Goal: Navigation & Orientation: Find specific page/section

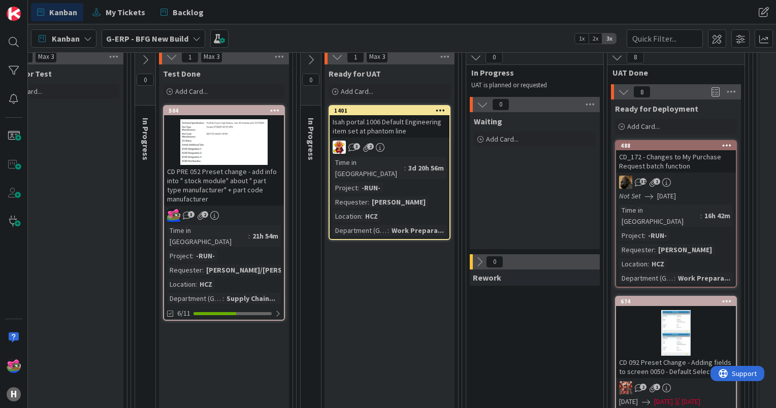
scroll to position [51, 805]
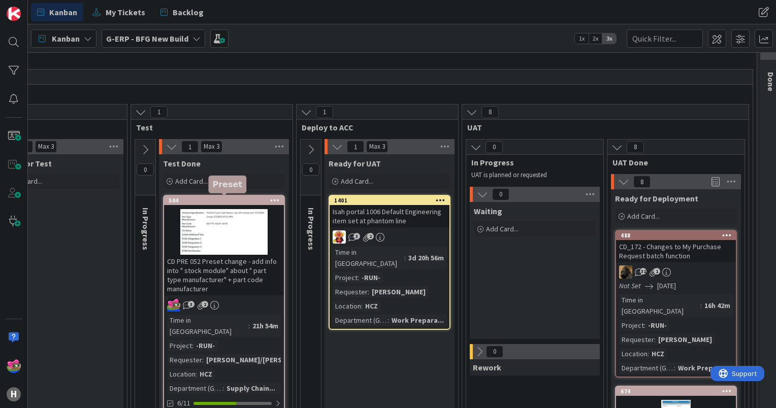
click at [214, 203] on div "504" at bounding box center [226, 200] width 115 height 7
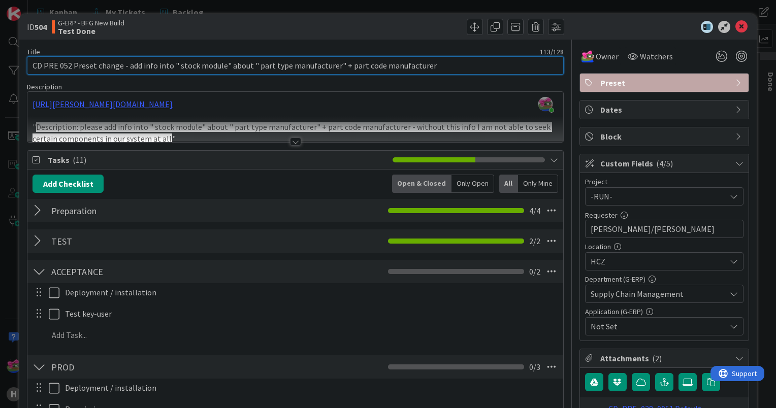
drag, startPoint x: 63, startPoint y: 64, endPoint x: 69, endPoint y: 65, distance: 6.2
click at [69, 65] on input "CD PRE 052 Preset change - add info into " stock module" about " part type manu…" at bounding box center [295, 65] width 537 height 18
type input "CD PRE 028 Preset change - add info into " stock module" about " part type manu…"
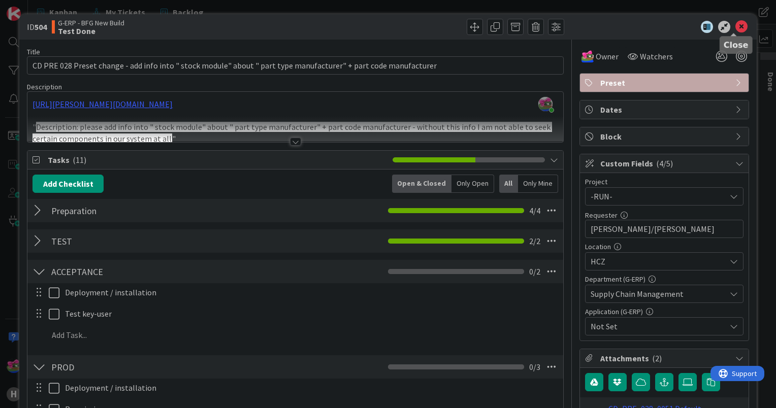
drag, startPoint x: 728, startPoint y: 27, endPoint x: 457, endPoint y: 150, distance: 297.8
click at [735, 27] on icon at bounding box center [741, 27] width 12 height 12
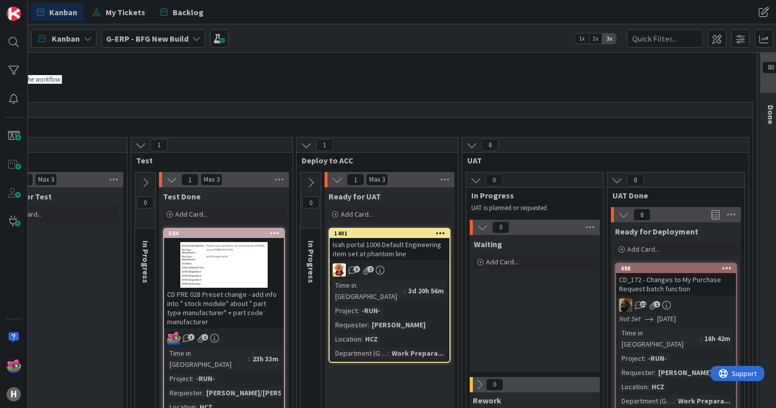
scroll to position [0, 805]
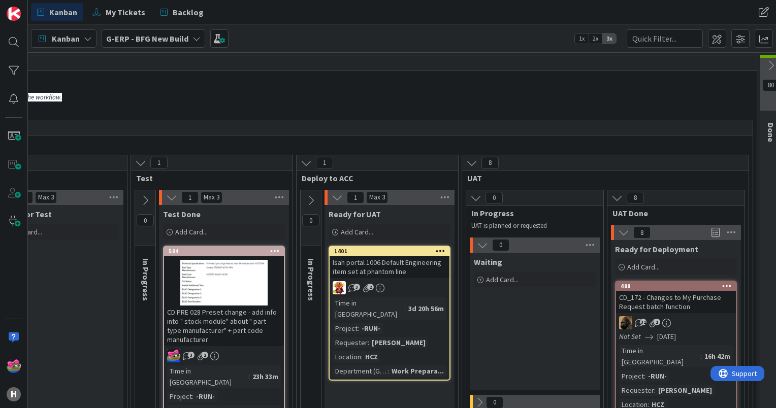
click at [136, 40] on b "G-ERP - BFG New Build" at bounding box center [147, 39] width 82 height 10
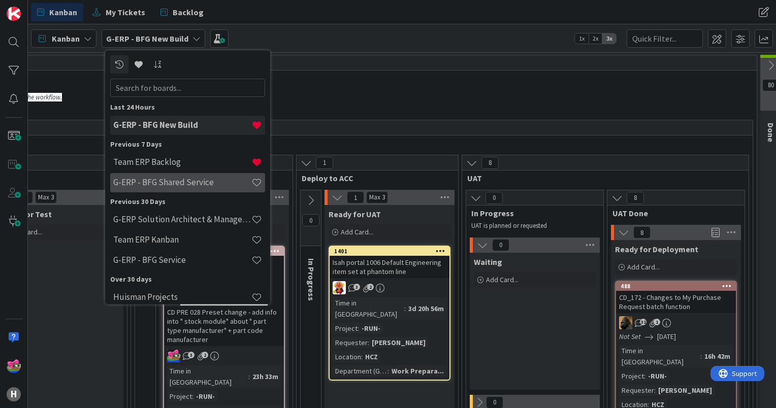
click at [167, 178] on h4 "G-ERP - BFG Shared Service" at bounding box center [182, 183] width 138 height 10
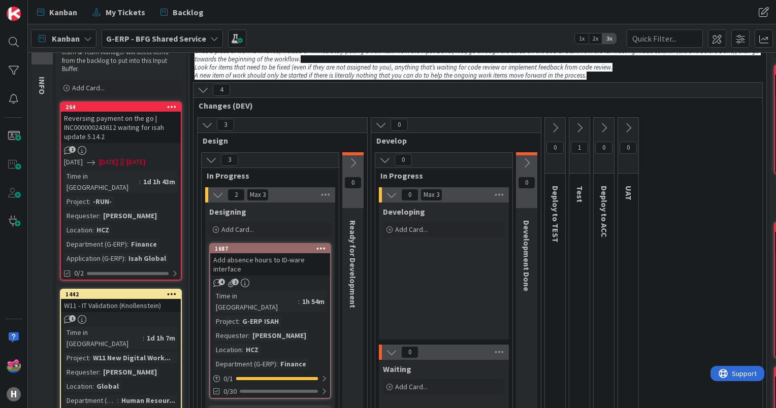
scroll to position [102, 0]
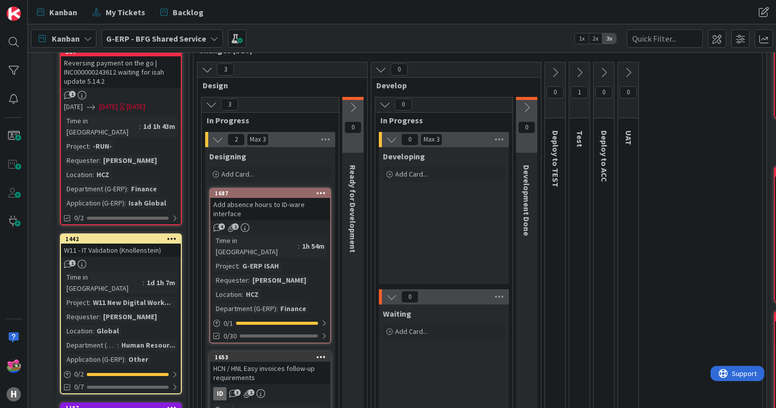
click at [580, 71] on icon at bounding box center [579, 72] width 11 height 11
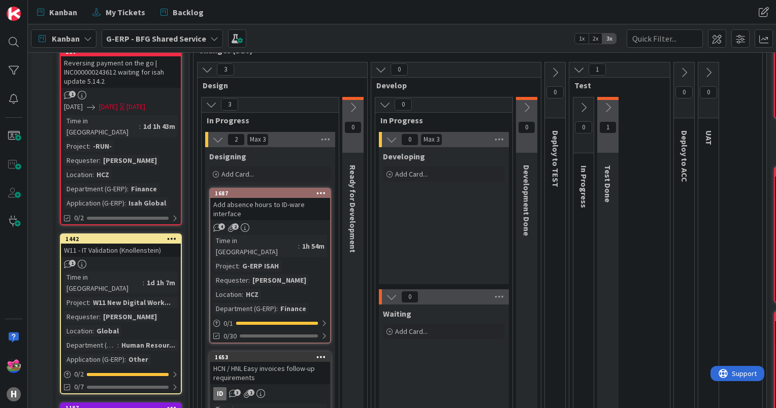
click at [602, 103] on icon at bounding box center [607, 107] width 11 height 11
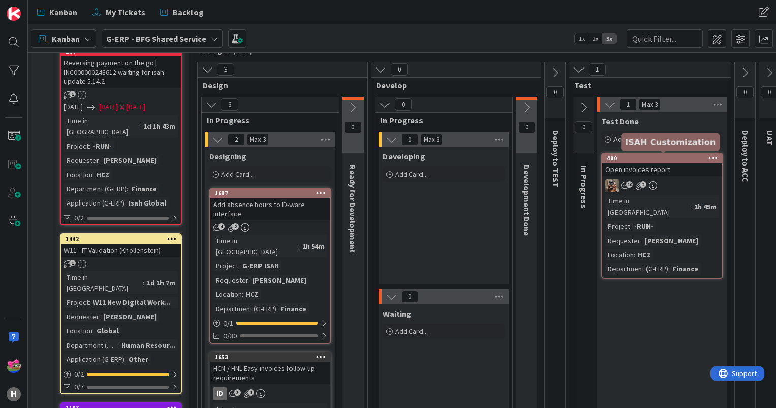
click at [652, 157] on div "480" at bounding box center [664, 158] width 115 height 7
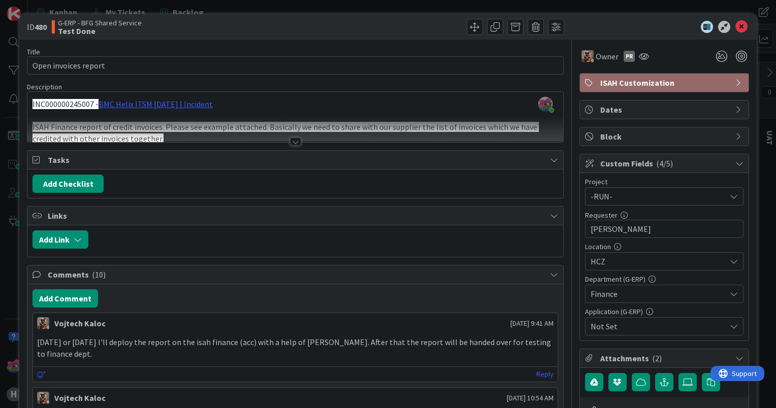
click at [293, 138] on div at bounding box center [295, 142] width 11 height 8
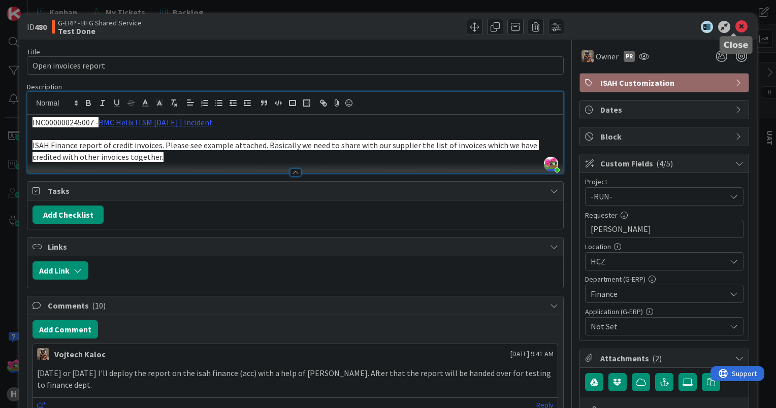
click at [735, 29] on icon at bounding box center [741, 27] width 12 height 12
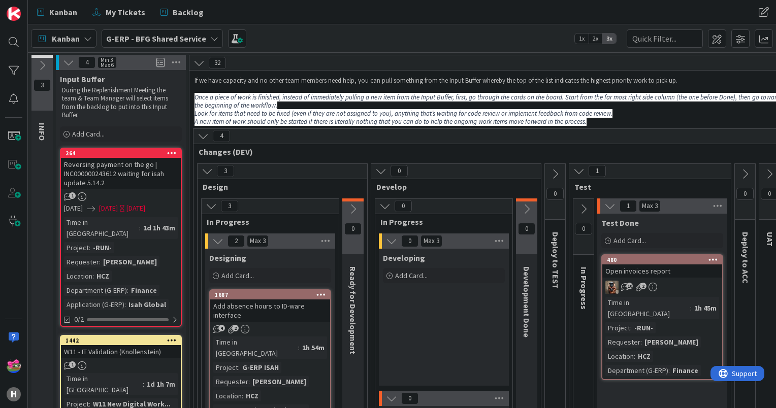
click at [135, 42] on b "G-ERP - BFG Shared Service" at bounding box center [156, 39] width 100 height 10
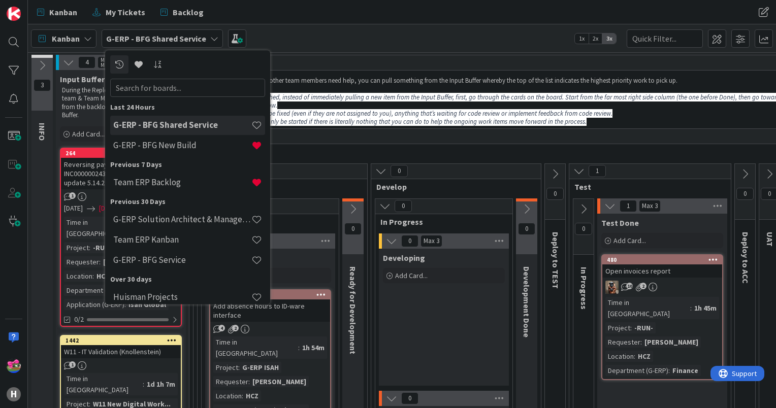
click at [580, 172] on icon at bounding box center [578, 171] width 11 height 11
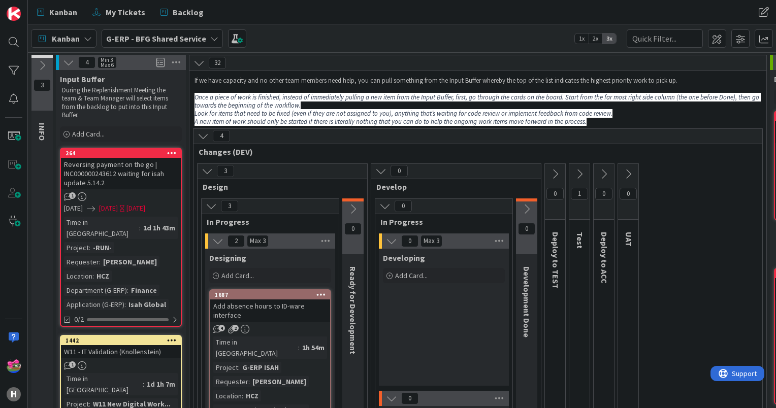
click at [130, 37] on b "G-ERP - BFG Shared Service" at bounding box center [156, 39] width 100 height 10
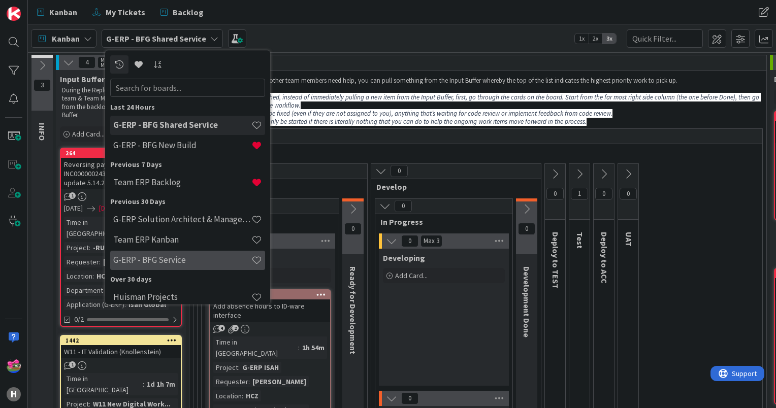
click at [161, 256] on h4 "G-ERP - BFG Service" at bounding box center [182, 260] width 138 height 10
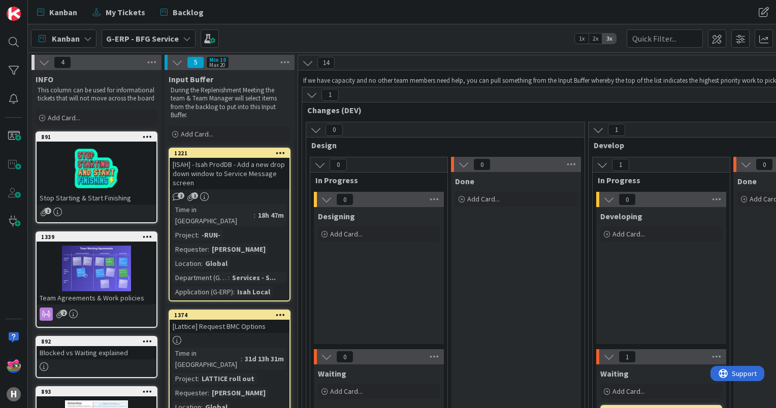
click at [149, 38] on b "G-ERP - BFG Service" at bounding box center [142, 39] width 73 height 10
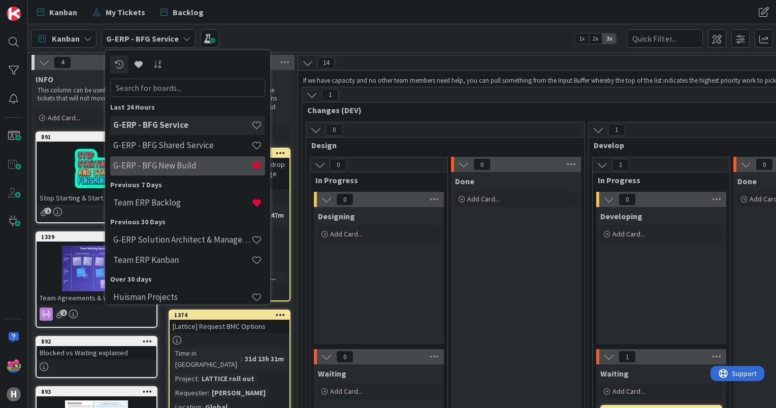
click at [180, 163] on h4 "G-ERP - BFG New Build" at bounding box center [182, 166] width 138 height 10
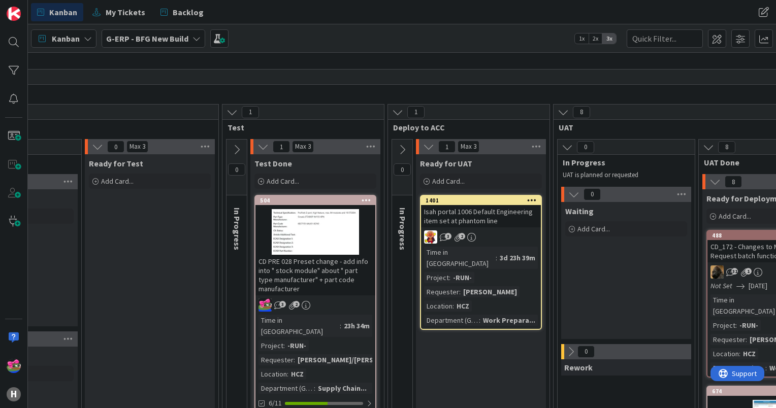
scroll to position [51, 715]
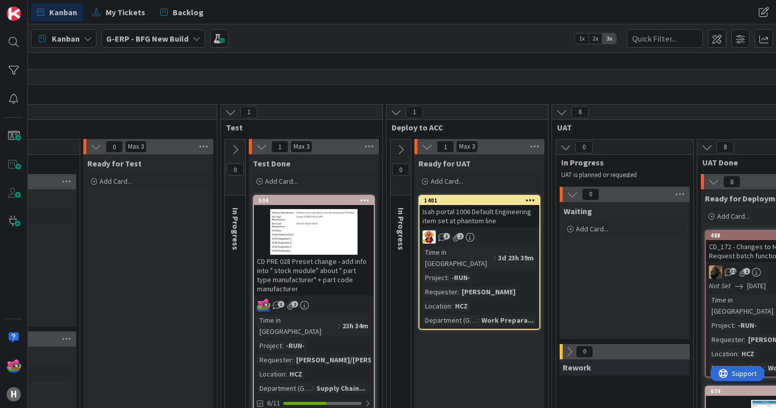
click at [401, 146] on icon at bounding box center [400, 149] width 11 height 11
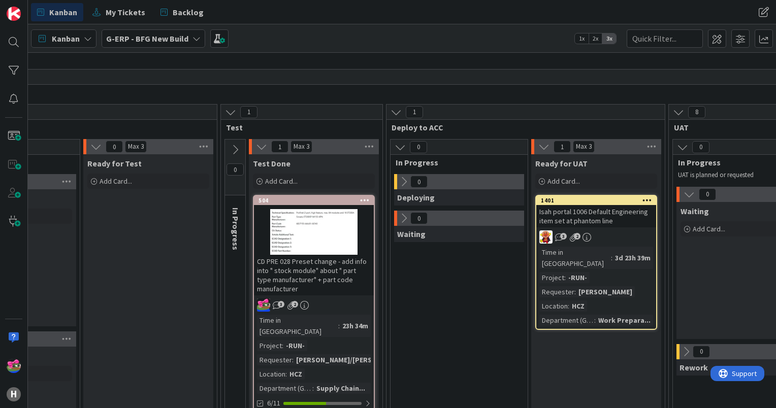
click at [400, 180] on icon at bounding box center [403, 181] width 11 height 11
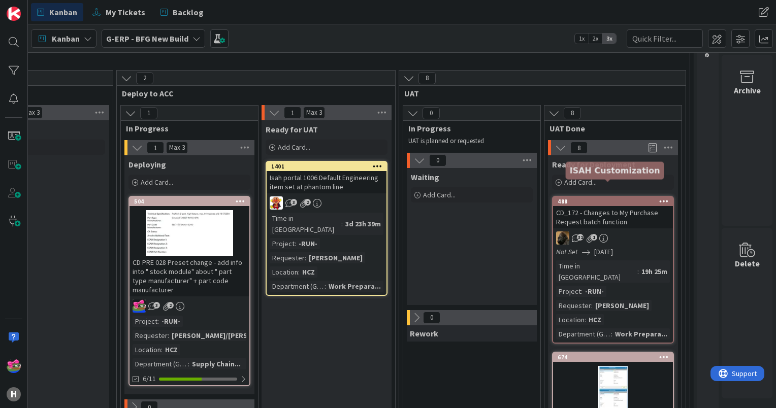
scroll to position [102, 989]
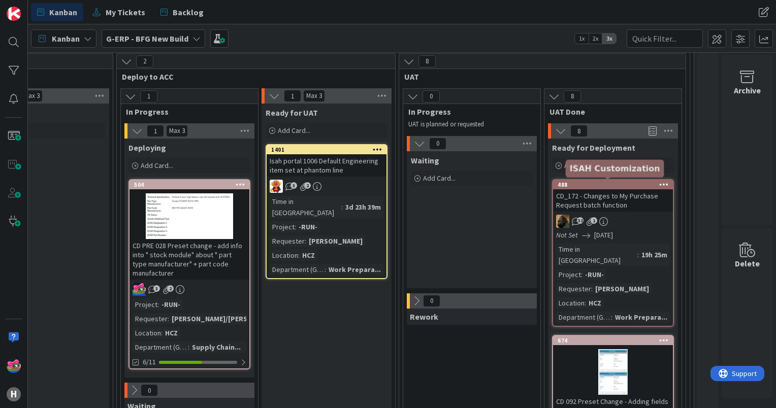
click at [577, 184] on div "488" at bounding box center [615, 184] width 115 height 7
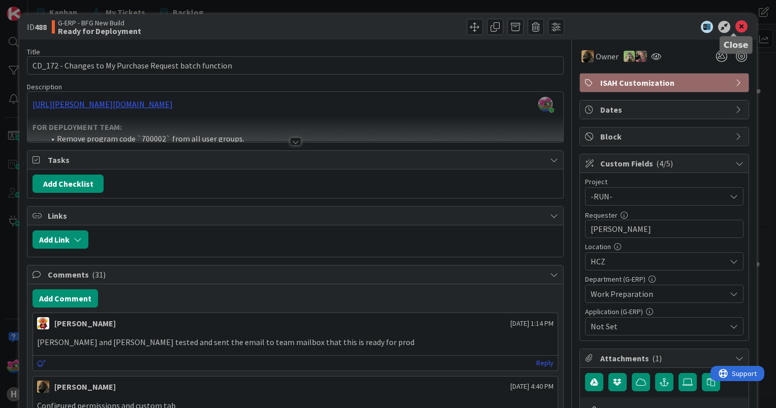
click at [735, 26] on icon at bounding box center [741, 27] width 12 height 12
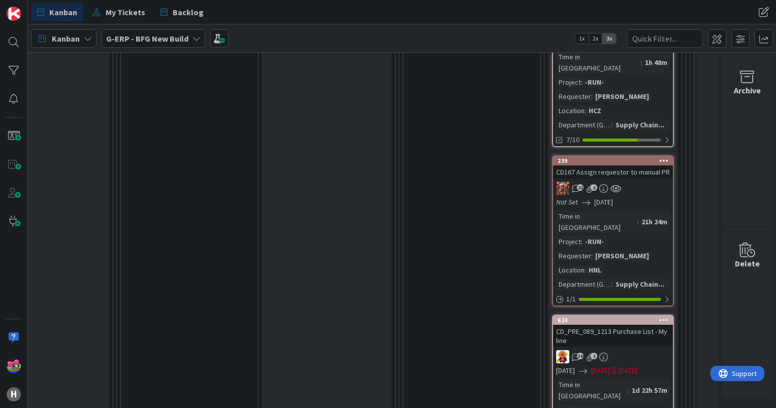
scroll to position [711, 989]
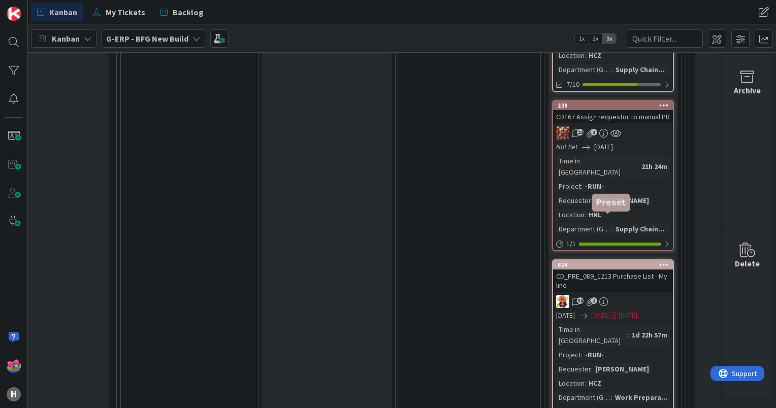
click at [599, 262] on div "624" at bounding box center [615, 265] width 115 height 7
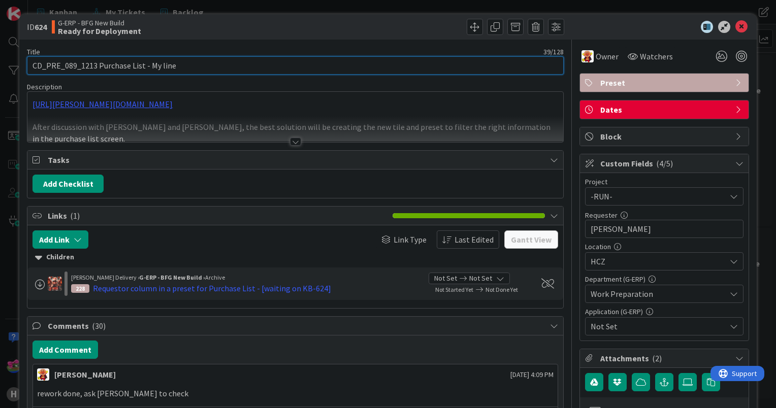
drag, startPoint x: 199, startPoint y: 68, endPoint x: -2, endPoint y: 61, distance: 201.3
click at [0, 61] on html "H Kanban My Tickets Backlog Kanban My Tickets Backlog Kanban G-ERP - BFG New Bu…" at bounding box center [388, 204] width 776 height 408
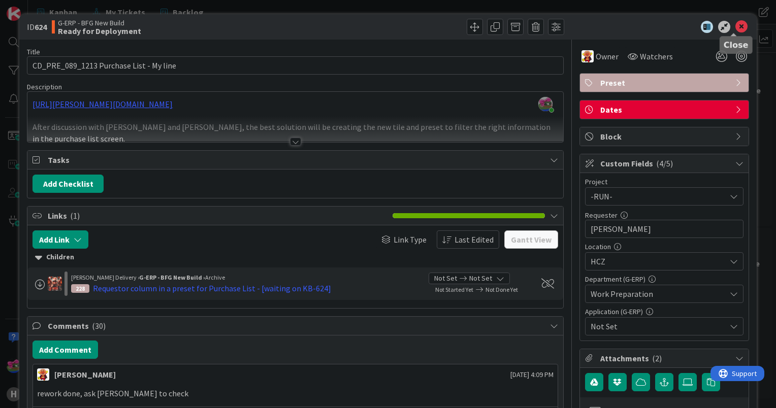
drag, startPoint x: 735, startPoint y: 24, endPoint x: 709, endPoint y: 44, distance: 32.3
click at [735, 24] on icon at bounding box center [741, 27] width 12 height 12
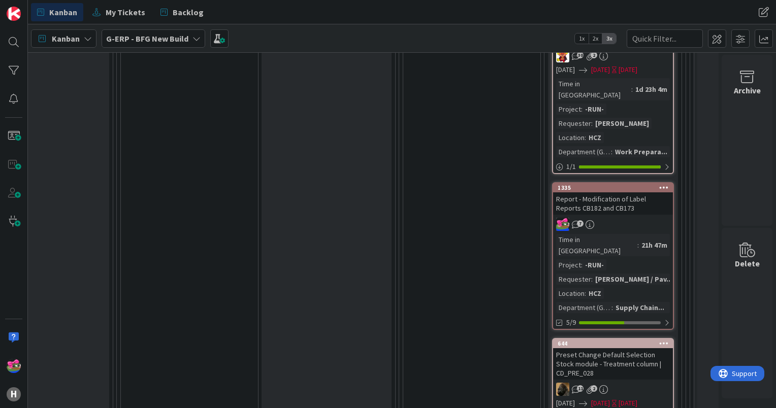
scroll to position [1016, 989]
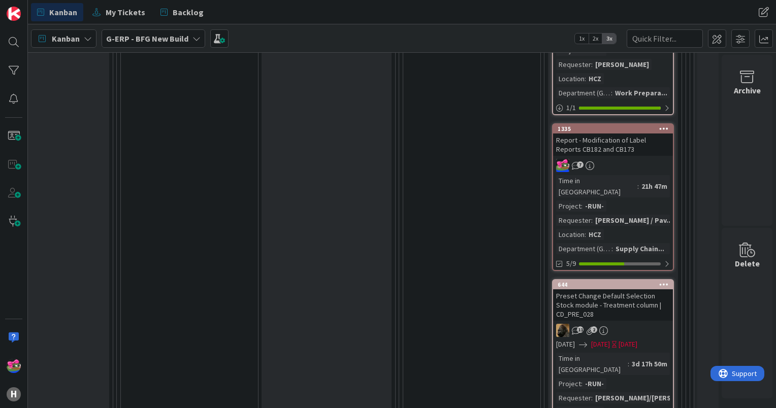
click at [601, 290] on div "Preset Change Default Selection Stock module - Treatment column | CD_PRE_028" at bounding box center [613, 305] width 120 height 31
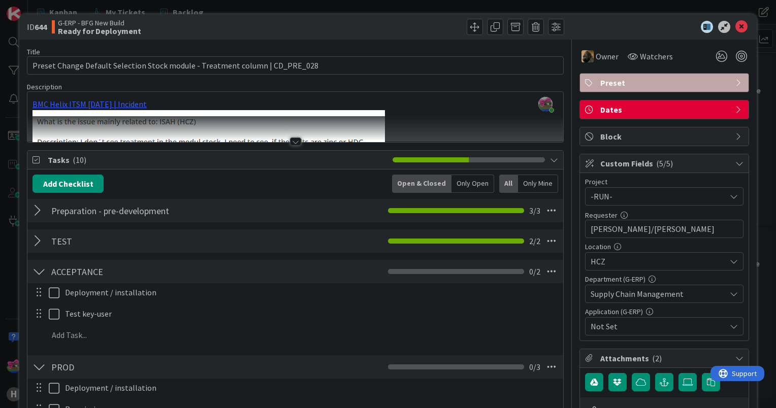
click at [292, 142] on div at bounding box center [295, 142] width 11 height 8
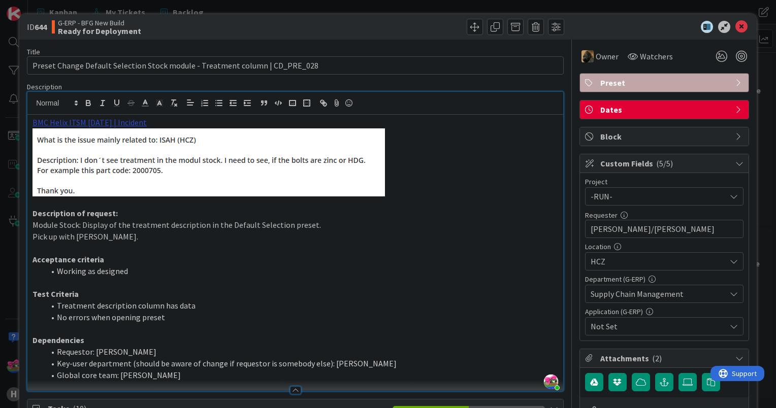
click at [121, 118] on link "BMC Helix ITSM [DATE] | Incident" at bounding box center [90, 122] width 114 height 10
click at [98, 138] on link "[URL][PERSON_NAME][DOMAIN_NAME]" at bounding box center [91, 142] width 102 height 13
click at [470, 197] on p at bounding box center [296, 203] width 526 height 12
click at [735, 28] on icon at bounding box center [741, 27] width 12 height 12
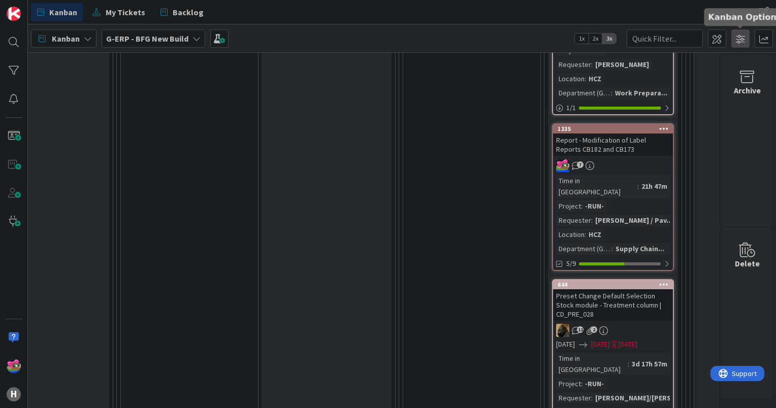
click at [734, 31] on span at bounding box center [740, 38] width 18 height 18
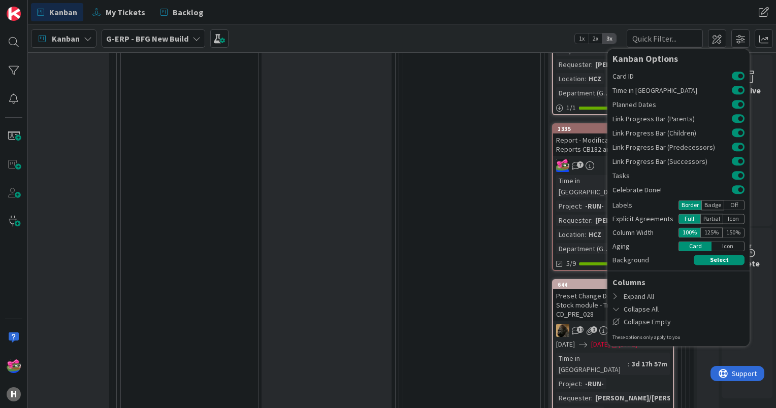
drag, startPoint x: 461, startPoint y: 144, endPoint x: 460, endPoint y: 150, distance: 6.8
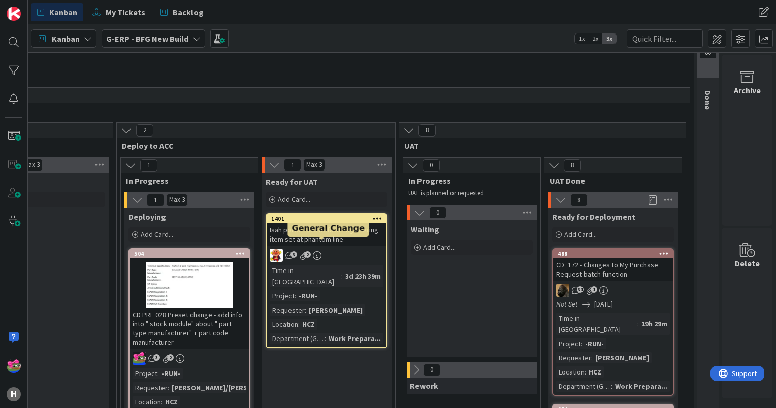
scroll to position [102, 989]
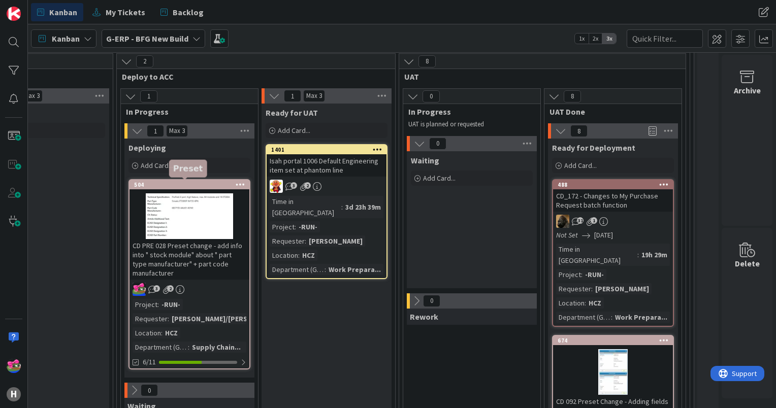
click at [179, 181] on div "504" at bounding box center [191, 184] width 115 height 7
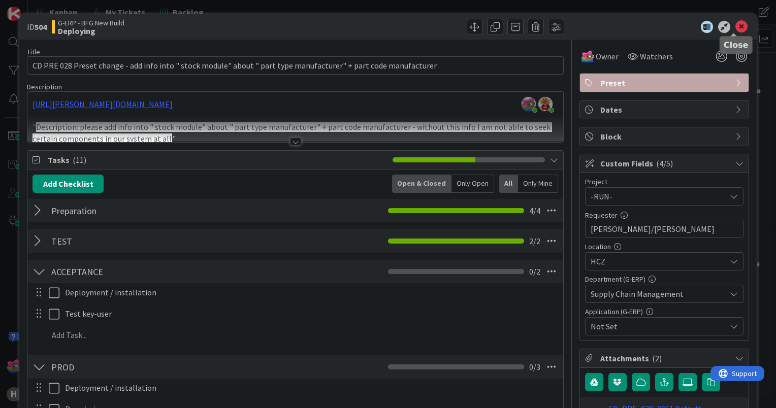
drag, startPoint x: 740, startPoint y: 28, endPoint x: 721, endPoint y: 38, distance: 20.9
click at [740, 28] on icon at bounding box center [741, 27] width 12 height 12
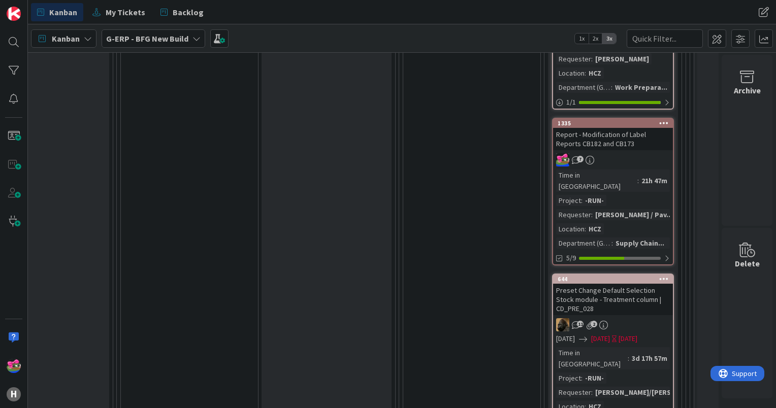
scroll to position [965, 989]
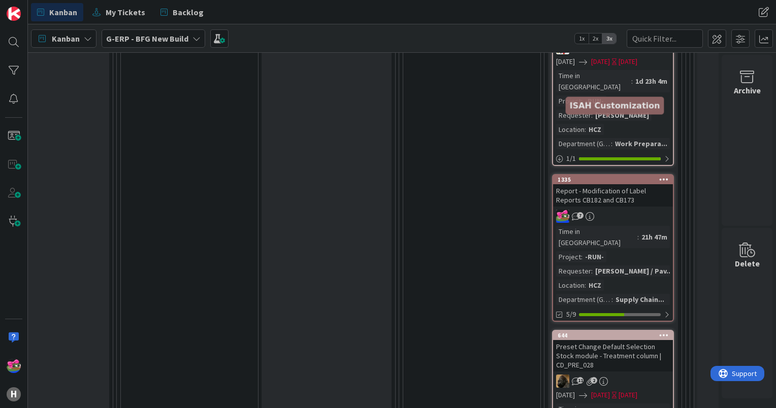
click at [576, 176] on div "1335" at bounding box center [615, 179] width 115 height 7
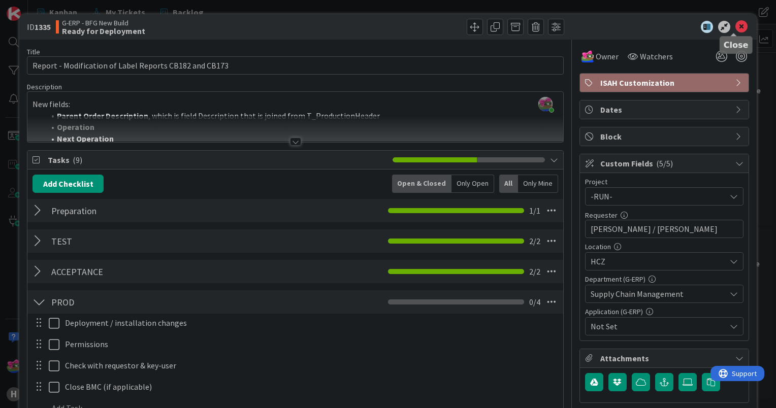
click at [735, 26] on icon at bounding box center [741, 27] width 12 height 12
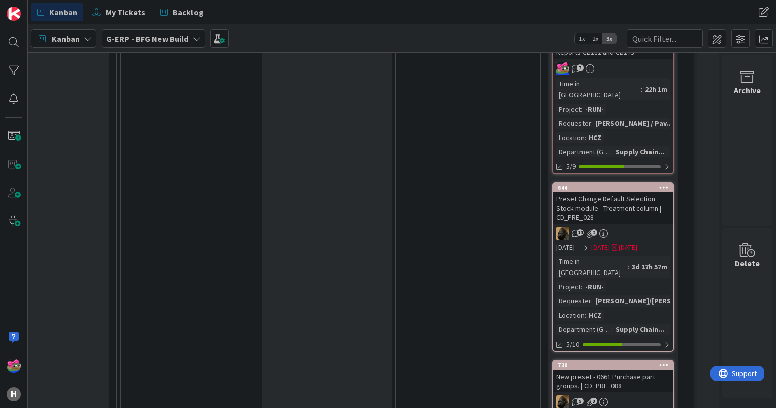
scroll to position [1168, 989]
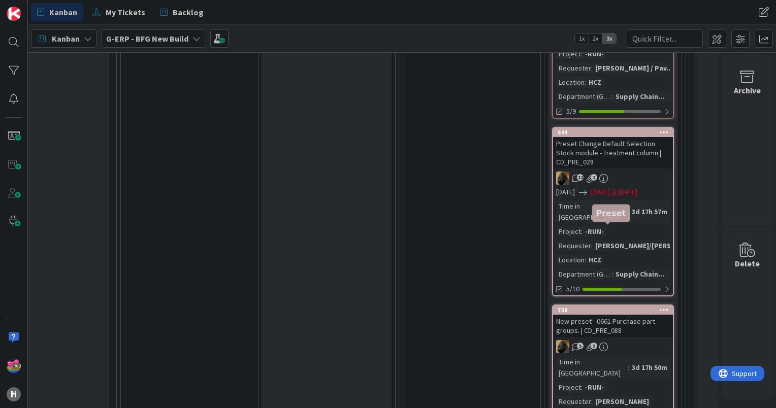
click at [614, 307] on div "730" at bounding box center [615, 310] width 115 height 7
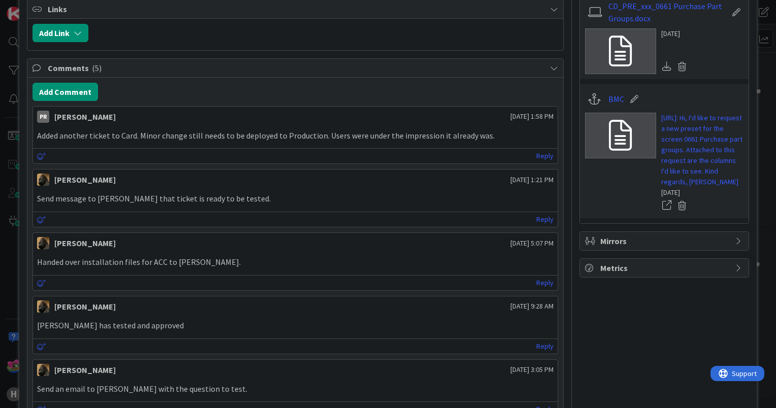
scroll to position [457, 0]
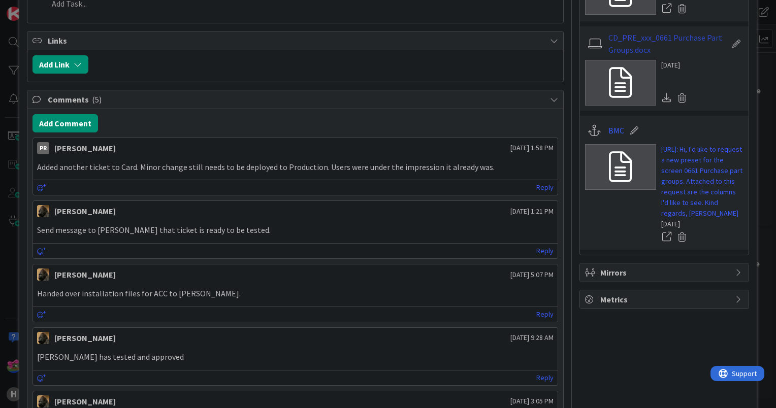
click at [652, 56] on link "CD_PRE_xxx_0661 Purchase Part Groups.docx" at bounding box center [668, 43] width 118 height 24
